Goal: Task Accomplishment & Management: Use online tool/utility

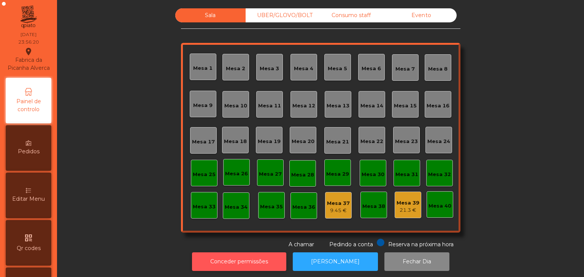
click at [220, 260] on button "Conceder permissões" at bounding box center [239, 262] width 94 height 19
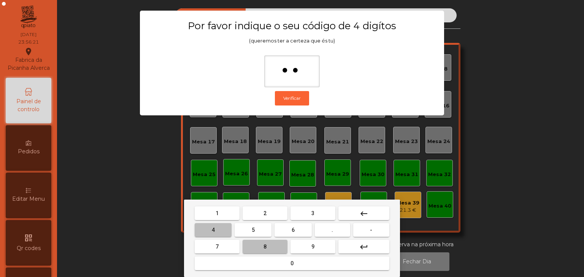
type input "***"
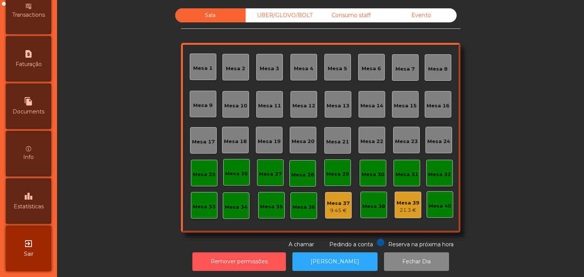
scroll to position [382, 0]
click at [31, 259] on div "exit_to_app Sair" at bounding box center [29, 249] width 46 height 46
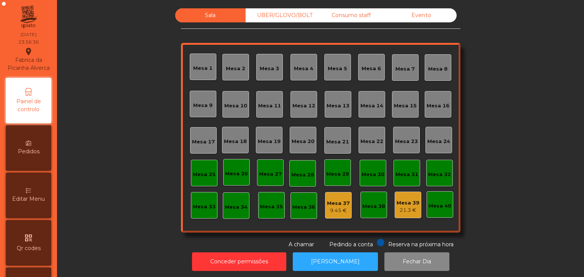
scroll to position [240, 0]
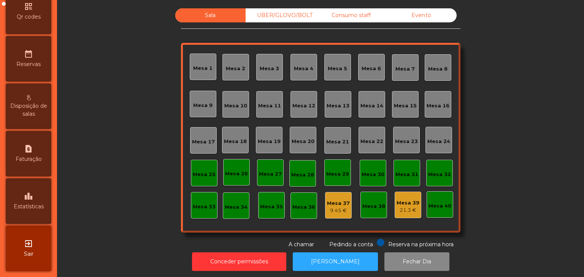
click at [41, 207] on span "Estatísticas" at bounding box center [29, 207] width 30 height 8
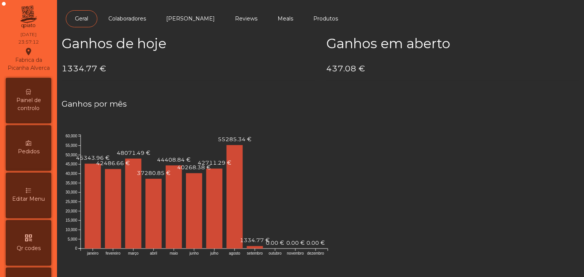
click at [29, 72] on div "Fabrica da Picanha Alverca location_on" at bounding box center [28, 59] width 45 height 25
click at [30, 91] on div "Painel de controlo" at bounding box center [29, 101] width 46 height 46
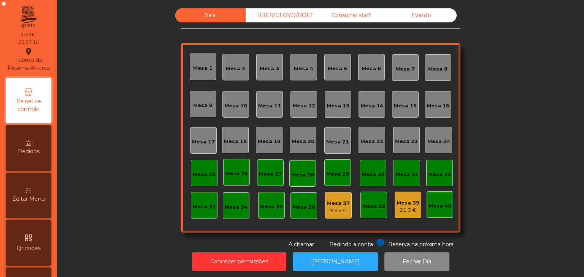
click at [414, 11] on div "Evento" at bounding box center [421, 15] width 70 height 14
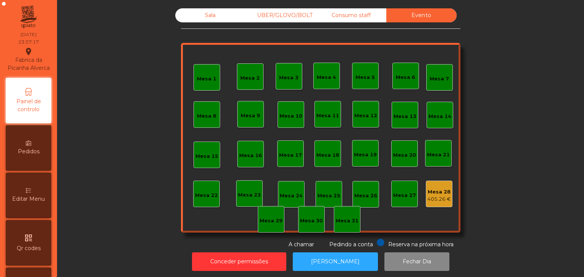
click at [441, 193] on div "Mesa 28" at bounding box center [439, 193] width 24 height 8
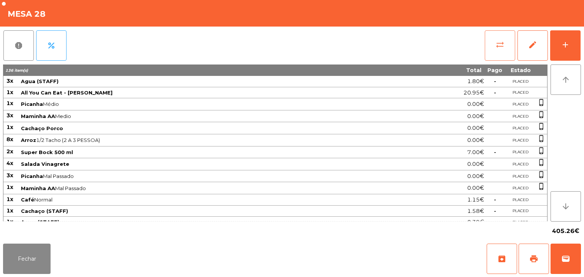
click at [506, 40] on button "sync_alt" at bounding box center [500, 45] width 30 height 30
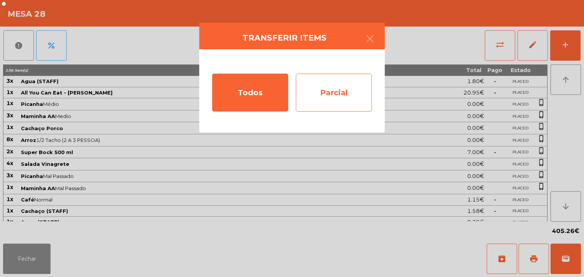
click at [357, 92] on div "Parcial" at bounding box center [334, 93] width 76 height 38
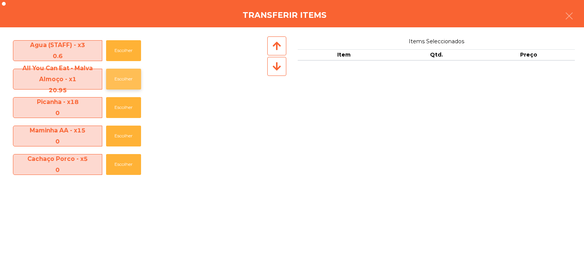
click at [134, 81] on button "Escolher" at bounding box center [123, 79] width 35 height 21
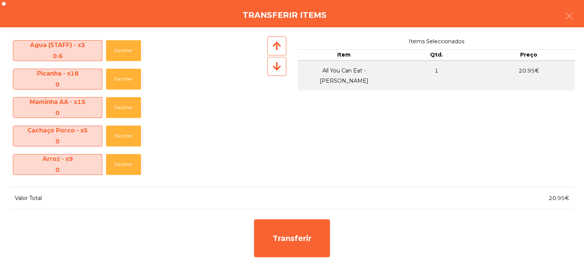
click at [279, 68] on icon at bounding box center [277, 67] width 8 height 10
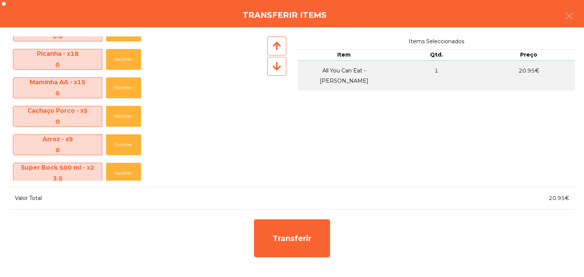
click at [279, 68] on icon at bounding box center [277, 67] width 8 height 10
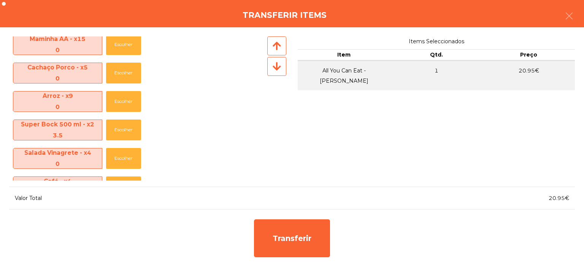
click at [279, 68] on icon at bounding box center [277, 67] width 8 height 10
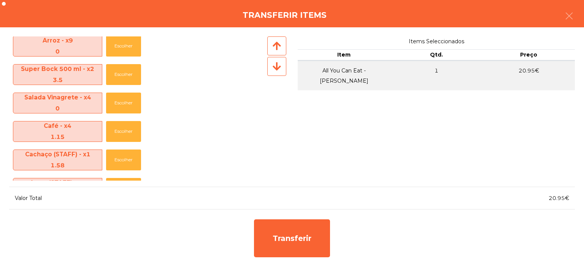
click at [279, 68] on icon at bounding box center [277, 67] width 8 height 10
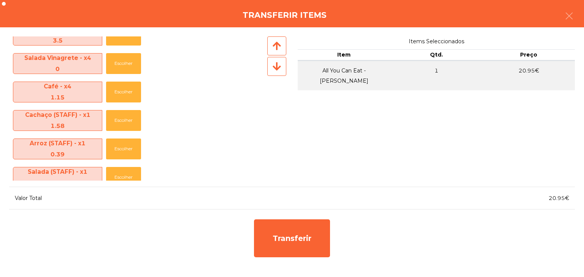
scroll to position [158, 0]
click at [279, 68] on icon at bounding box center [277, 67] width 8 height 10
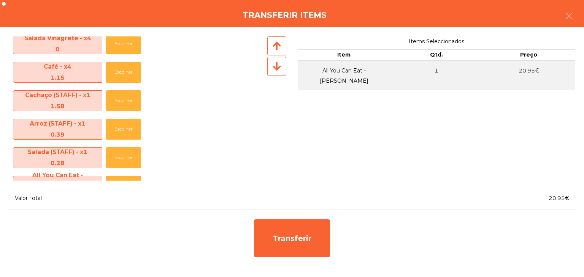
click at [279, 68] on icon at bounding box center [277, 67] width 8 height 10
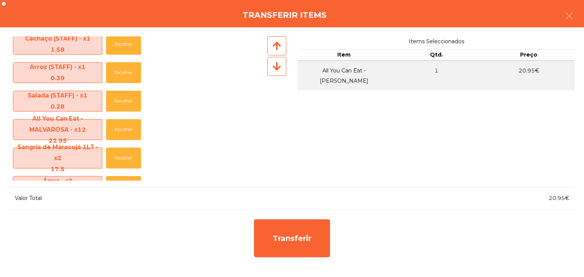
click at [279, 68] on icon at bounding box center [277, 67] width 8 height 10
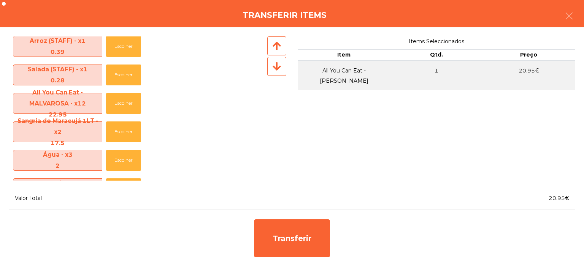
scroll to position [277, 0]
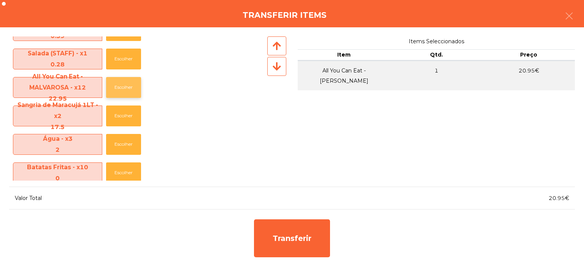
click at [116, 81] on button "Escolher" at bounding box center [123, 87] width 35 height 21
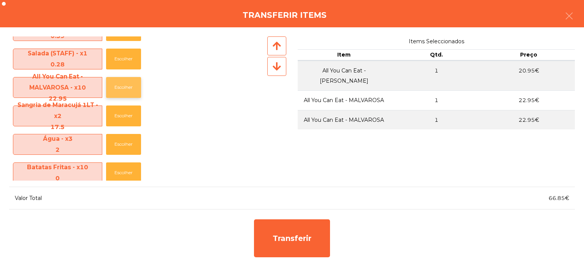
click at [116, 81] on button "Escolher" at bounding box center [123, 87] width 35 height 21
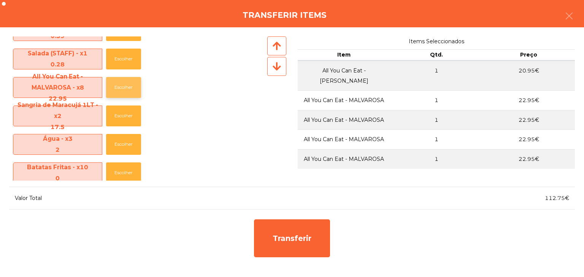
click at [116, 81] on button "Escolher" at bounding box center [123, 87] width 35 height 21
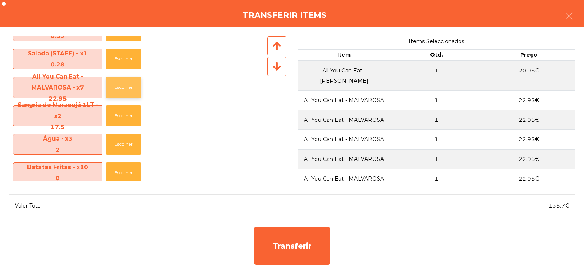
click at [116, 81] on button "Escolher" at bounding box center [123, 87] width 35 height 21
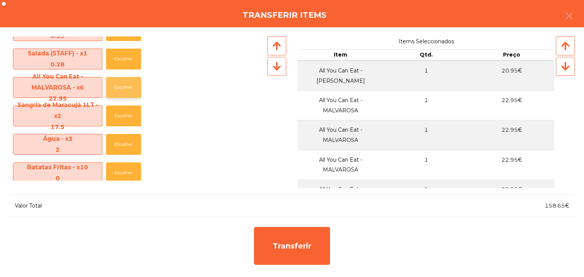
click at [116, 81] on button "Escolher" at bounding box center [123, 87] width 35 height 21
click at [119, 118] on button "Escolher" at bounding box center [123, 116] width 35 height 21
click at [273, 37] on div at bounding box center [276, 45] width 19 height 19
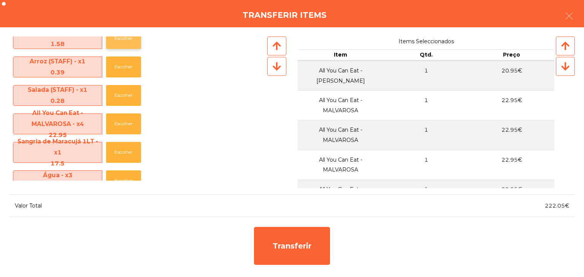
click at [122, 40] on button "Escolher" at bounding box center [123, 38] width 35 height 21
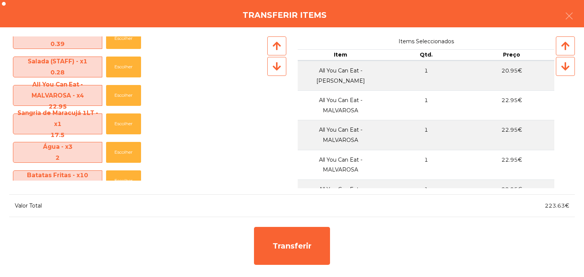
scroll to position [211, 0]
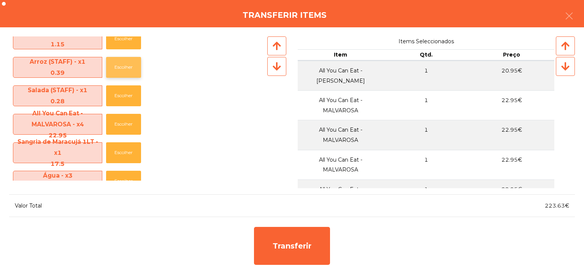
click at [119, 66] on button "Escolher" at bounding box center [123, 67] width 35 height 21
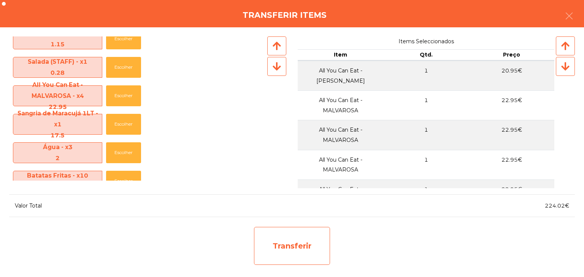
click at [299, 247] on div "Transferir" at bounding box center [292, 246] width 76 height 38
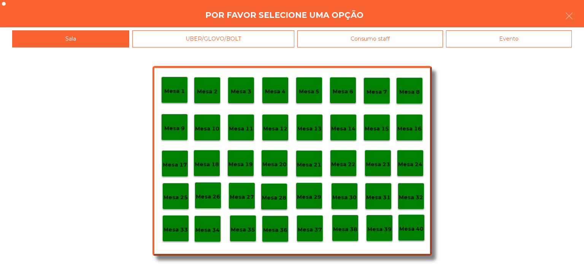
click at [315, 206] on div "Mesa 29" at bounding box center [309, 196] width 27 height 27
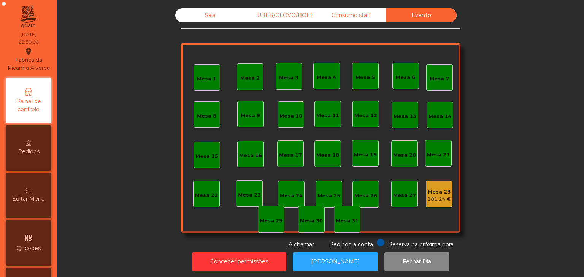
click at [433, 195] on div "Mesa 28" at bounding box center [439, 193] width 24 height 8
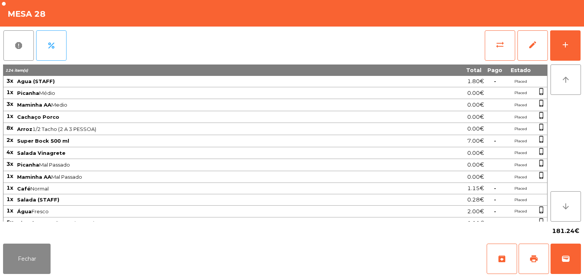
click at [9, 83] on span "3x" at bounding box center [9, 81] width 7 height 7
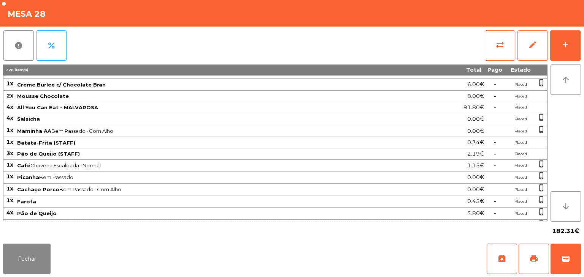
scroll to position [439, 0]
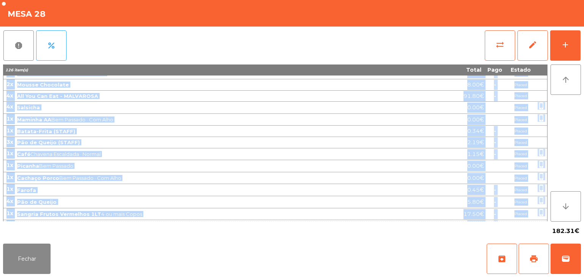
drag, startPoint x: 5, startPoint y: 80, endPoint x: 524, endPoint y: 213, distance: 536.0
copy tbody "2l Ipsu (DOLOR) 4.85€ - Sitame 6c Adipisc Elits 7.42€ Doeius tempo_incidi 3u La…"
click at [524, 220] on td "Placed" at bounding box center [520, 225] width 30 height 11
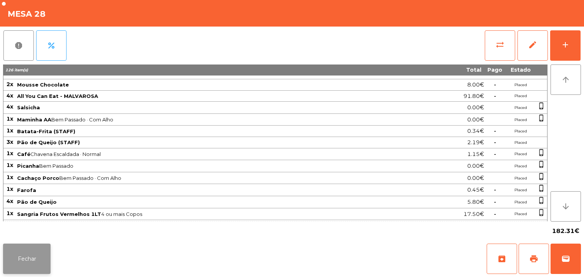
drag, startPoint x: 21, startPoint y: 269, endPoint x: 14, endPoint y: 263, distance: 9.4
click at [14, 263] on button "Fechar" at bounding box center [27, 259] width 48 height 30
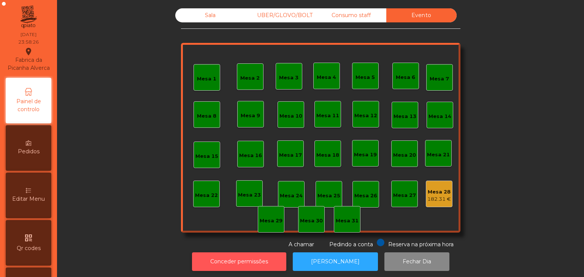
click at [263, 267] on button "Conceder permissões" at bounding box center [239, 262] width 94 height 19
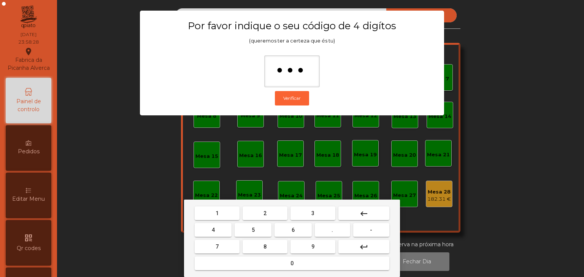
type input "****"
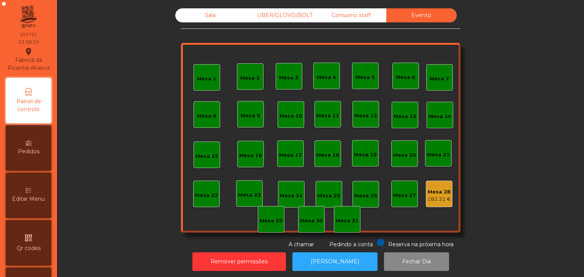
click at [431, 197] on div "182.31 €" at bounding box center [439, 200] width 24 height 8
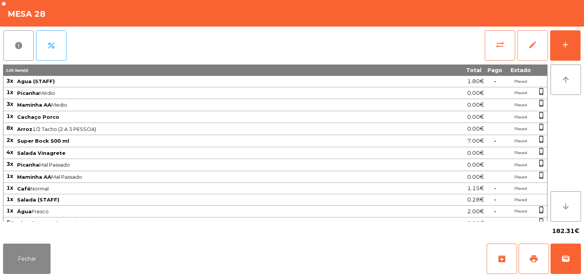
click at [522, 51] on button "edit" at bounding box center [532, 45] width 30 height 30
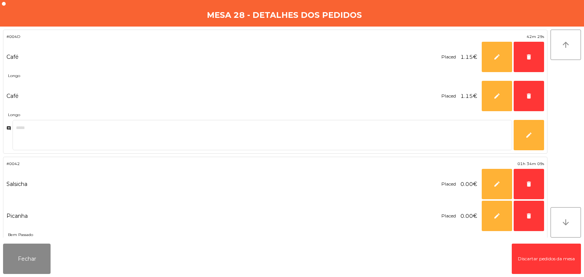
click at [512, 252] on button "Discartar pedidos da mesa" at bounding box center [546, 259] width 69 height 30
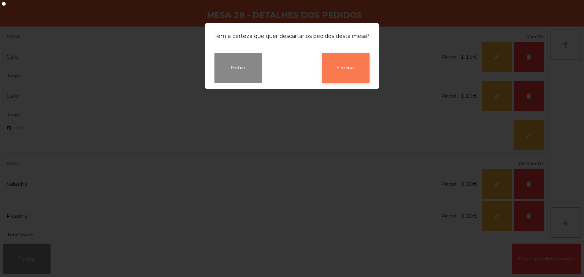
click at [331, 59] on button "Eliminar" at bounding box center [346, 68] width 48 height 30
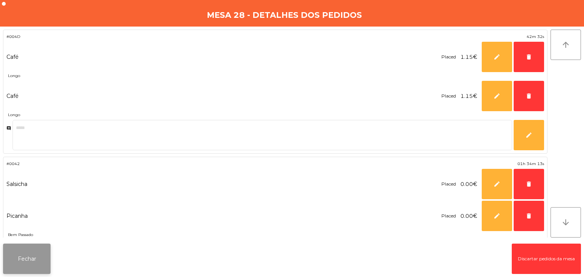
click at [24, 259] on button "Fechar" at bounding box center [27, 259] width 48 height 30
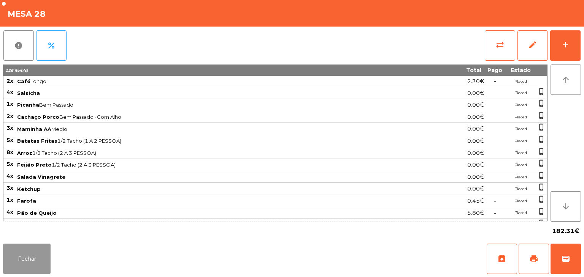
click at [24, 259] on button "Fechar" at bounding box center [27, 259] width 48 height 30
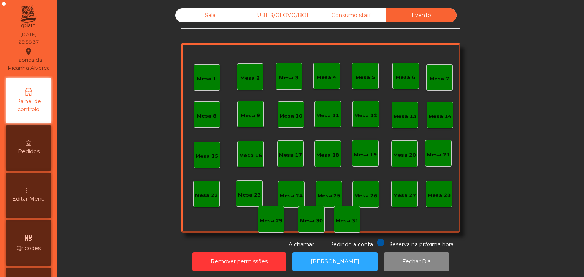
click at [369, 14] on div "Consumo staff" at bounding box center [351, 15] width 70 height 14
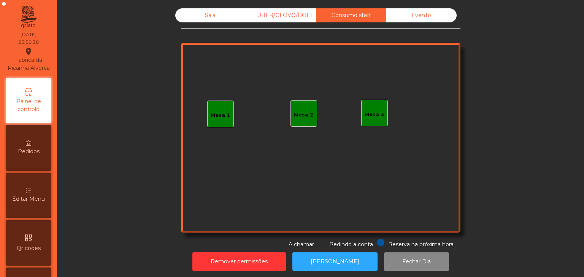
click at [269, 18] on div "UBER/GLOVO/BOLT" at bounding box center [281, 15] width 70 height 14
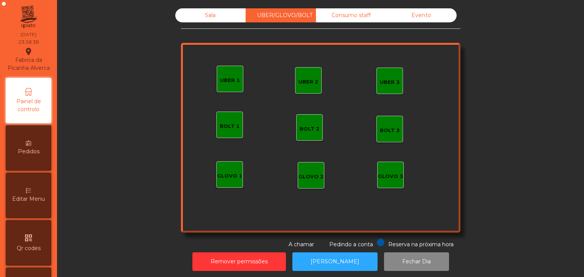
click at [185, 16] on div "Sala" at bounding box center [210, 15] width 70 height 14
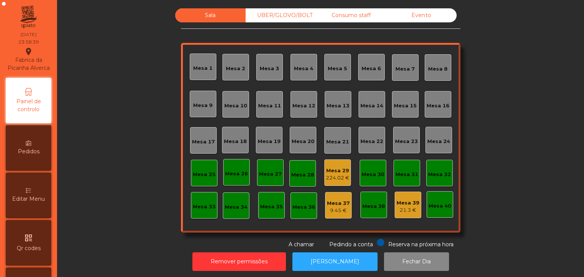
click at [338, 179] on div "224.02 €" at bounding box center [338, 178] width 24 height 8
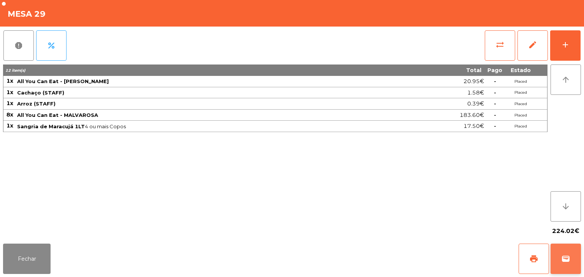
click at [571, 247] on button "wallet" at bounding box center [565, 259] width 30 height 30
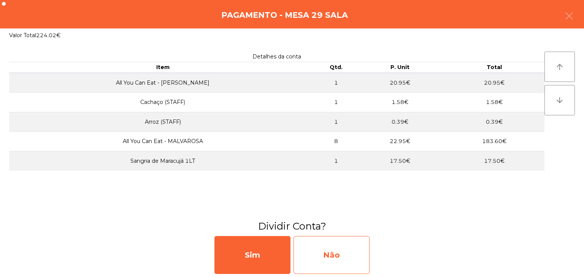
click at [317, 254] on div "Não" at bounding box center [331, 255] width 76 height 38
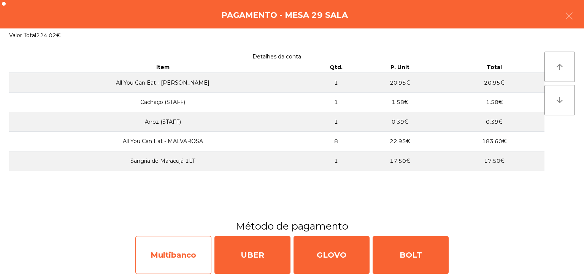
click at [170, 252] on div "Multibanco" at bounding box center [173, 255] width 76 height 38
select select "**"
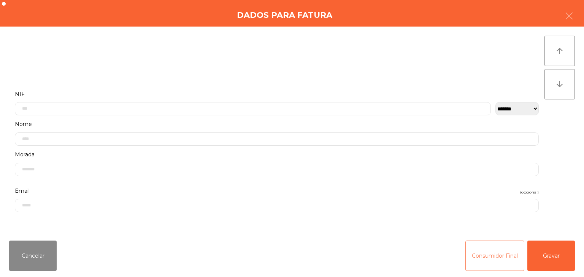
click at [485, 261] on button "Consumidor Final" at bounding box center [494, 256] width 59 height 30
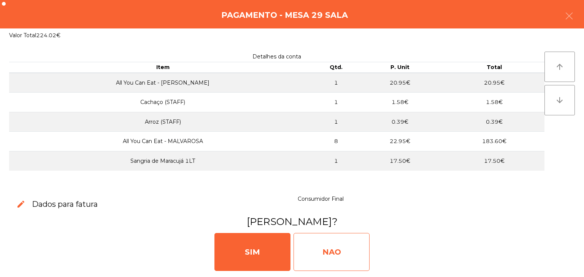
drag, startPoint x: 290, startPoint y: 244, endPoint x: 315, endPoint y: 242, distance: 25.5
click at [315, 242] on div "[PERSON_NAME]" at bounding box center [292, 252] width 578 height 46
click at [315, 242] on div "NAO" at bounding box center [331, 252] width 76 height 38
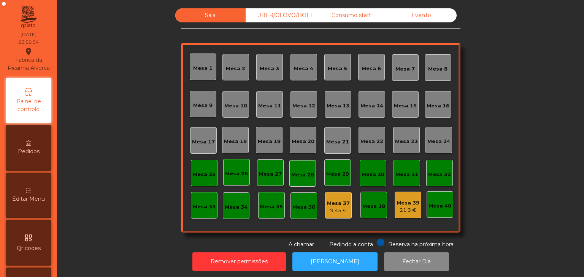
click at [351, 14] on div "Consumo staff" at bounding box center [351, 15] width 70 height 14
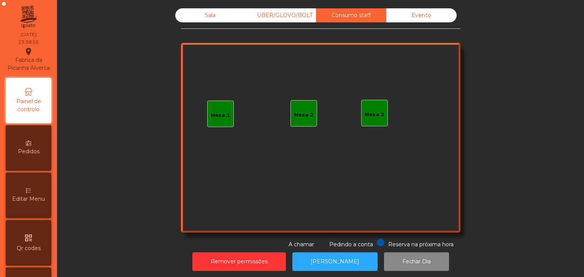
click at [408, 15] on div "Evento" at bounding box center [421, 15] width 70 height 14
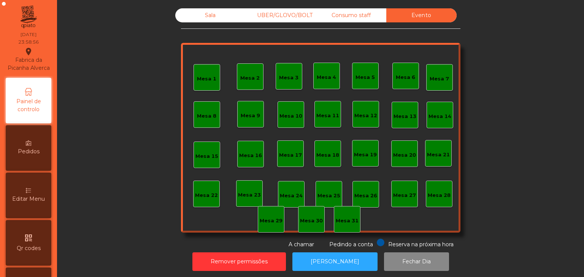
click at [283, 20] on div "UBER/GLOVO/BOLT" at bounding box center [281, 15] width 70 height 14
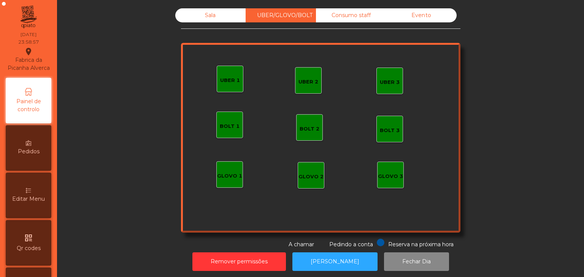
click at [333, 18] on div "Consumo staff" at bounding box center [351, 15] width 70 height 14
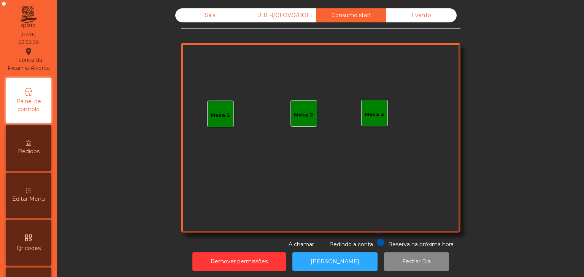
click at [179, 5] on div "Sala UBER/GLOVO/BOLT Consumo staff Evento Mesa 1 Mesa 2 Mesa 3 Reserva na próxi…" at bounding box center [321, 140] width 518 height 271
click at [200, 18] on div "Sala" at bounding box center [210, 15] width 70 height 14
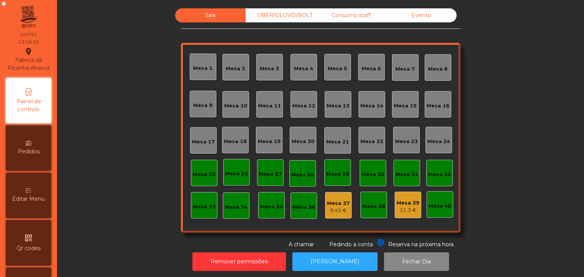
click at [427, 12] on div "Evento" at bounding box center [421, 15] width 70 height 14
